Goal: Information Seeking & Learning: Find specific fact

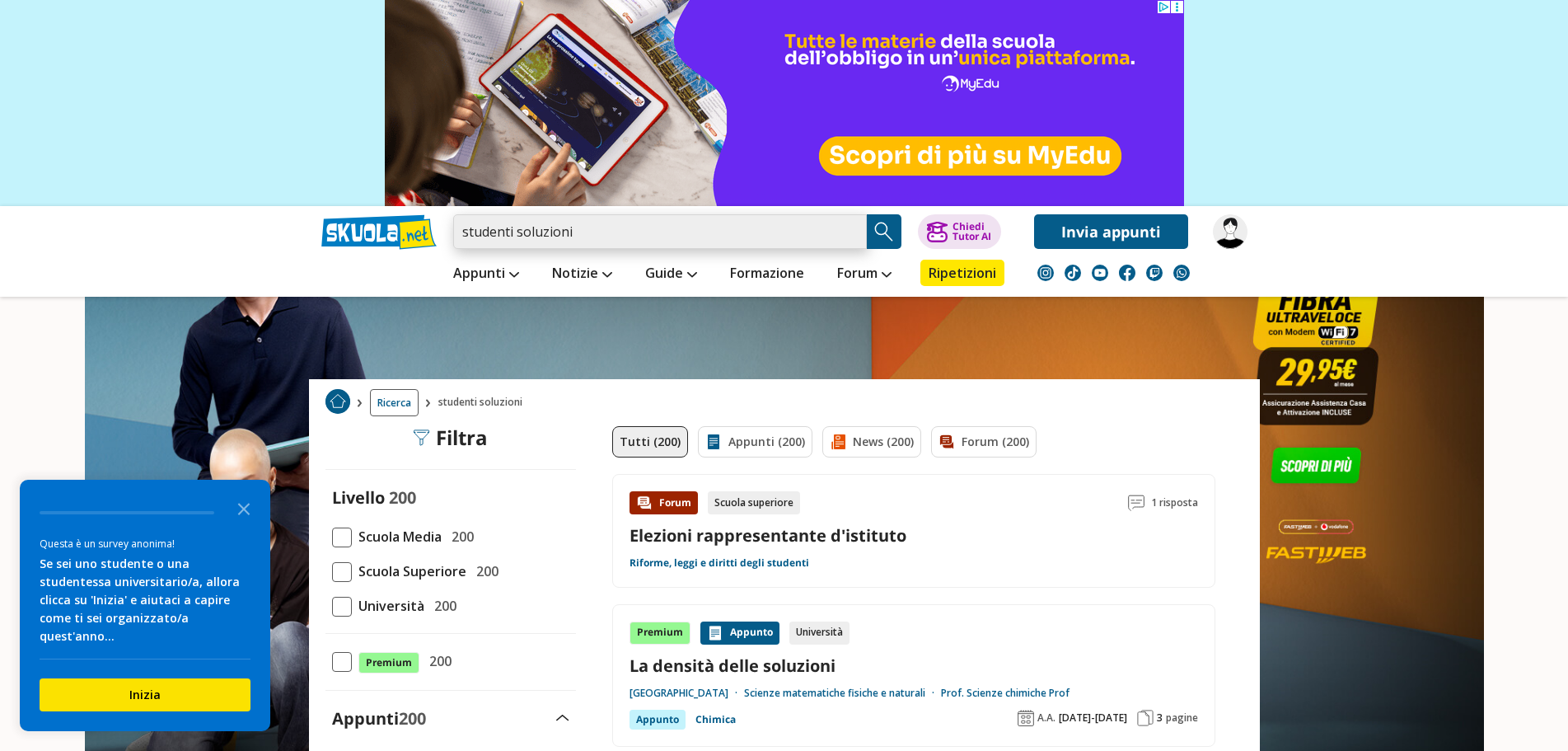
drag, startPoint x: 609, startPoint y: 237, endPoint x: 435, endPoint y: 221, distance: 174.7
click at [435, 221] on div "studenti soluzioni Trova un tutor esperto su questo argomento Chiedi Tutor AI" at bounding box center [784, 228] width 951 height 43
paste input "Corso Sicurezza Base Lavoratori/Student"
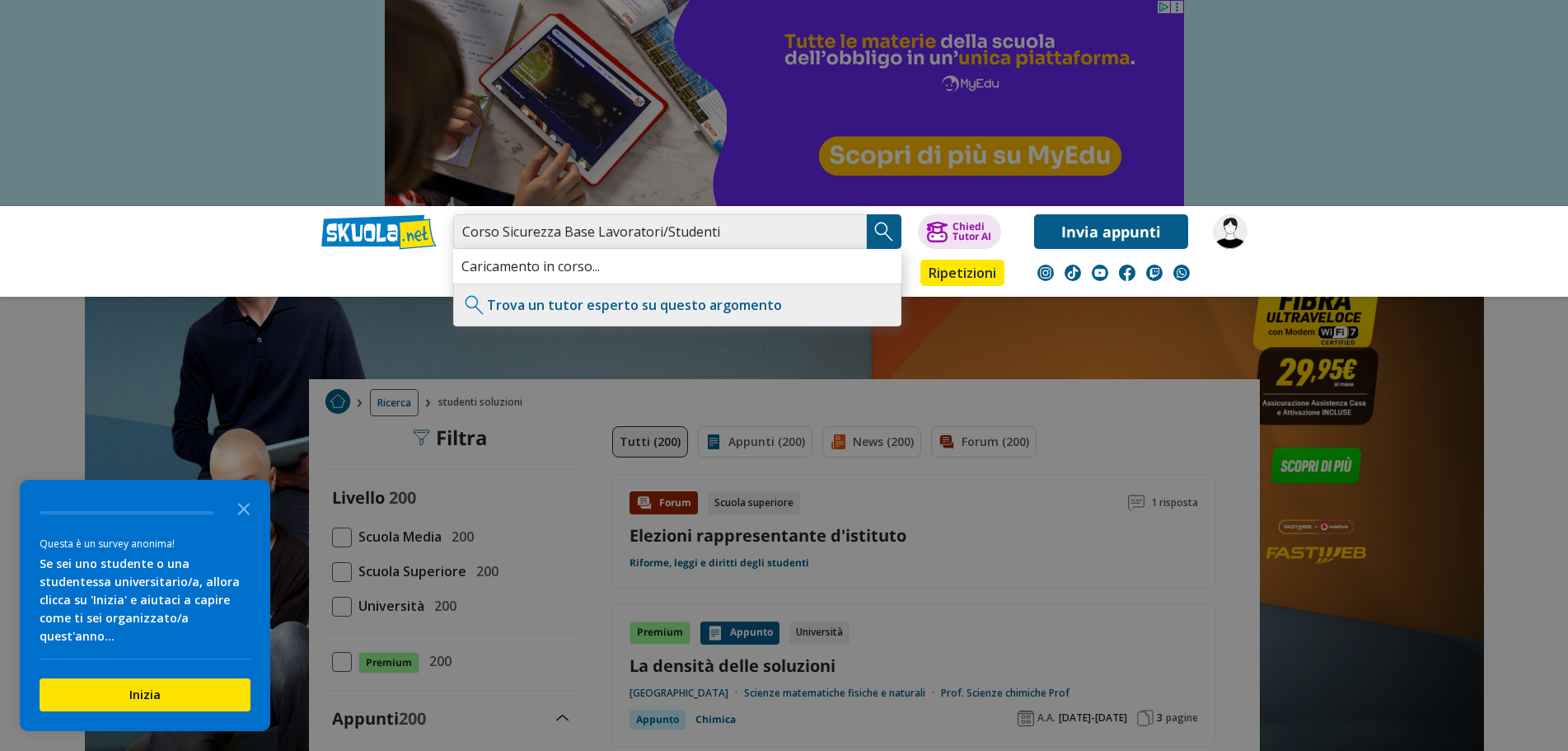
type input "Corso Sicurezza Base Lavoratori/Studenti"
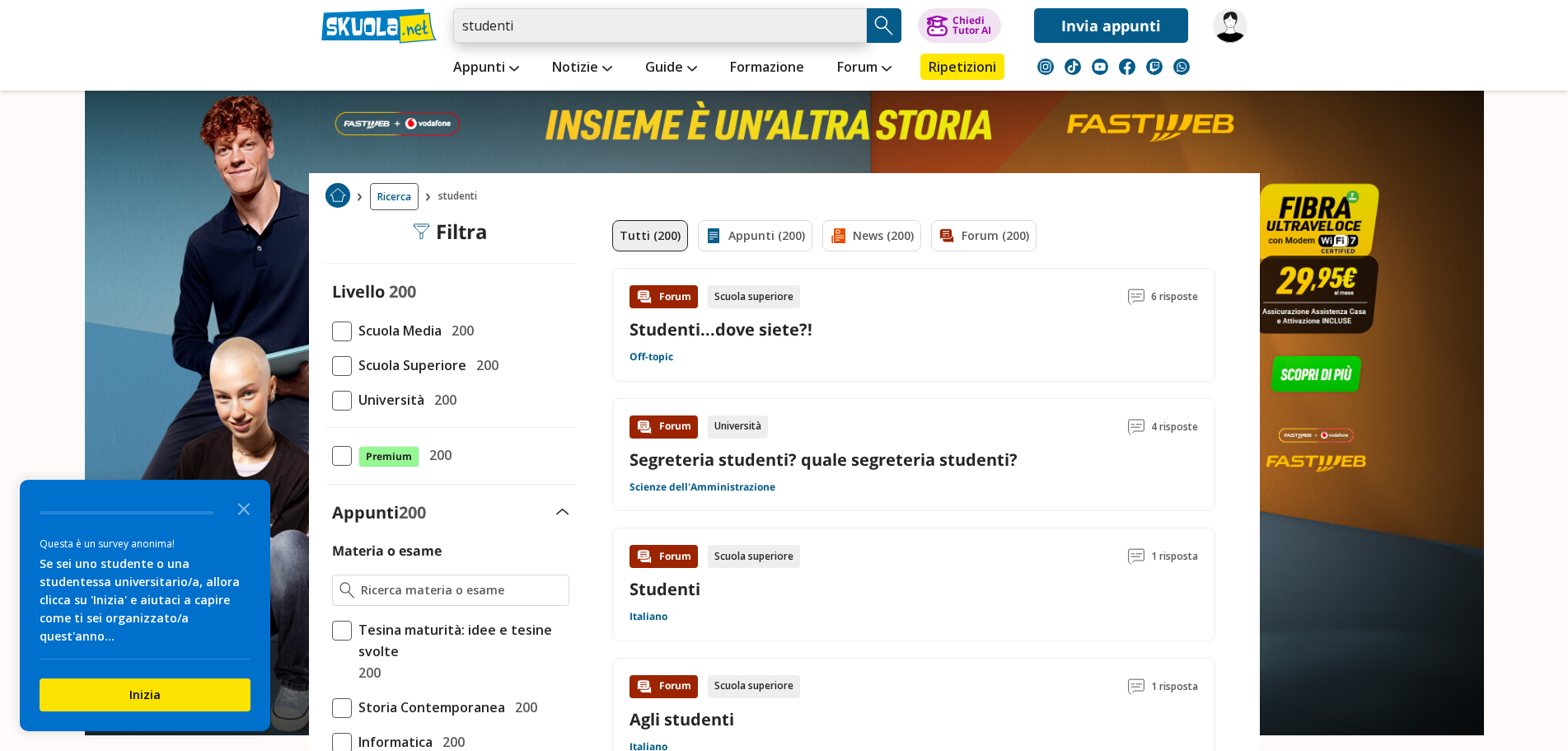
click at [545, 29] on input "studenti" at bounding box center [660, 25] width 414 height 34
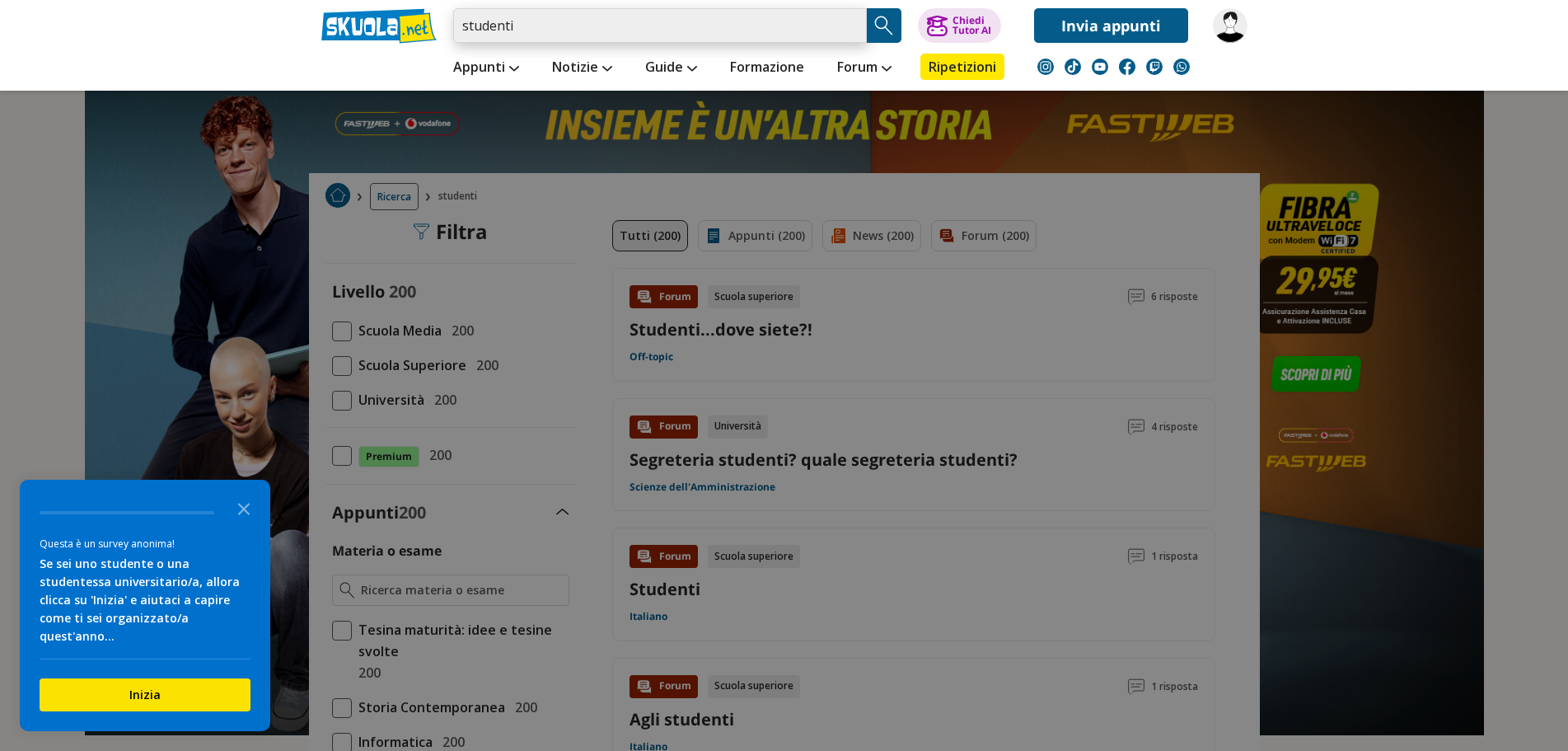
drag, startPoint x: 545, startPoint y: 29, endPoint x: 457, endPoint y: 19, distance: 88.6
click at [457, 19] on input "studenti" at bounding box center [660, 25] width 414 height 34
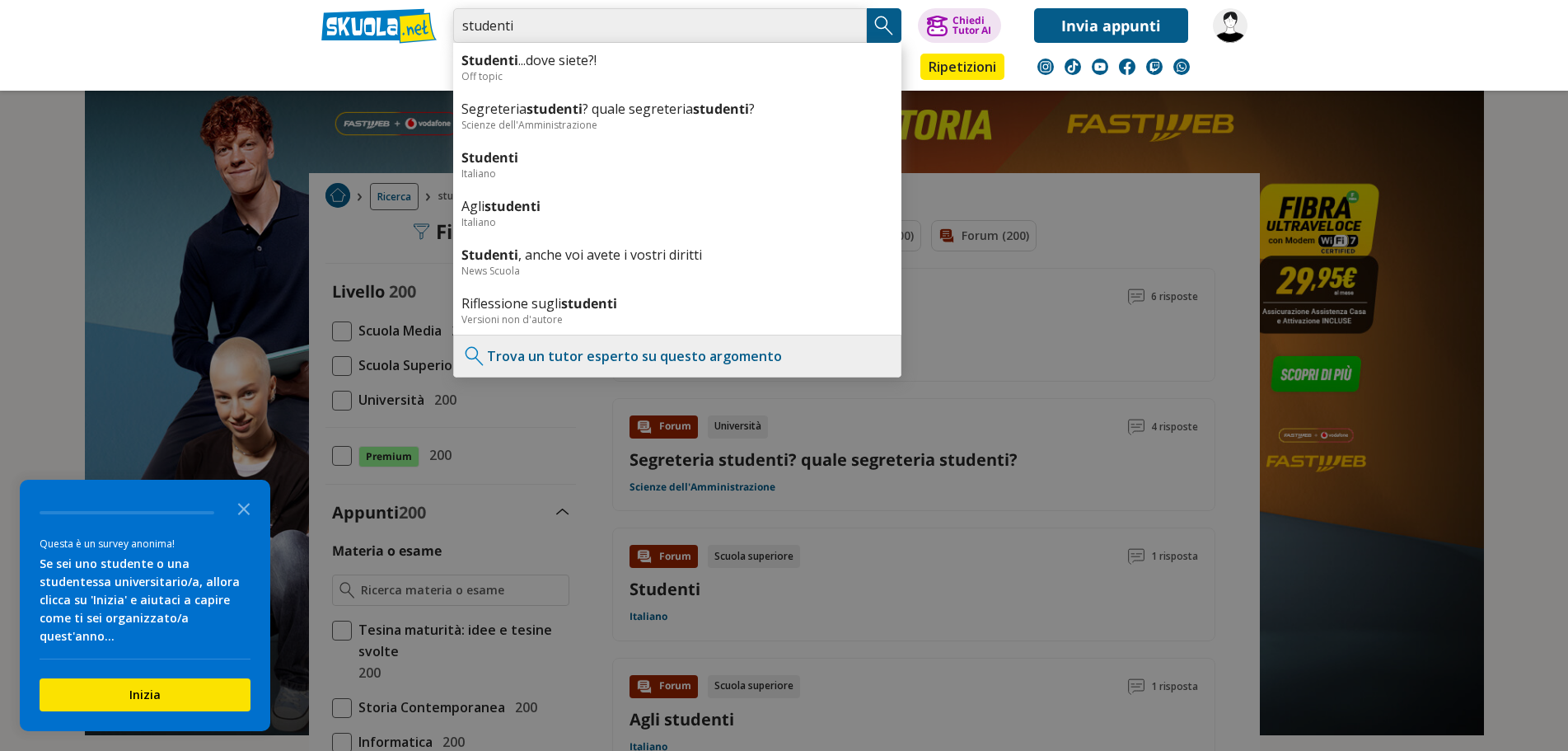
paste input "Corso Sicurezza Base Lavoratori/S"
click at [722, 24] on input "Corso Sicurezza Base Lavoratori/Studenti" at bounding box center [660, 25] width 414 height 34
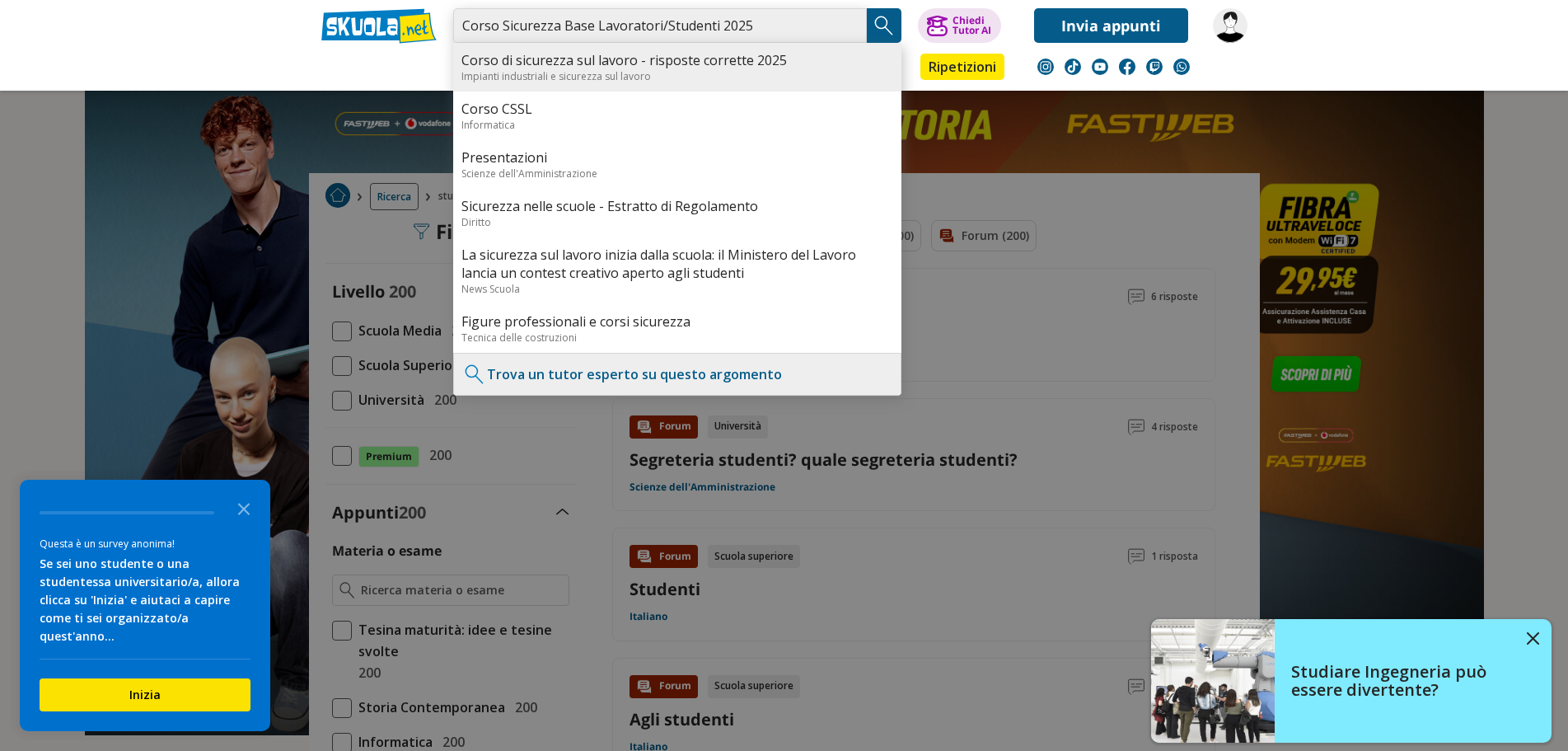
type input "Corso Sicurezza Base Lavoratori/Studenti 2025"
click at [646, 65] on link "Corso di sicurezza sul lavoro - risposte corrette 2025" at bounding box center [678, 60] width 432 height 18
